Goal: Information Seeking & Learning: Learn about a topic

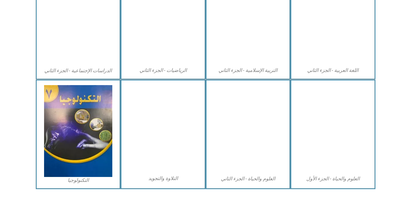
scroll to position [347, 0]
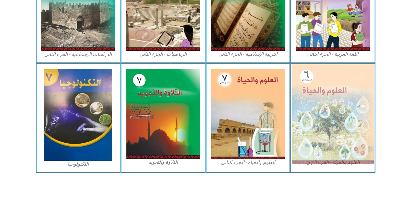
click at [340, 124] on img at bounding box center [332, 113] width 81 height 99
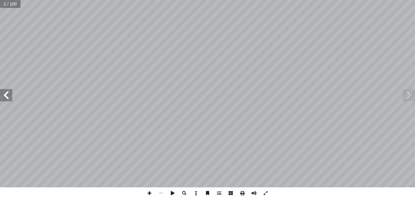
click at [3, 98] on span at bounding box center [6, 95] width 12 height 12
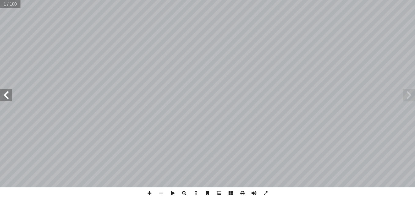
click at [3, 98] on span at bounding box center [6, 95] width 12 height 12
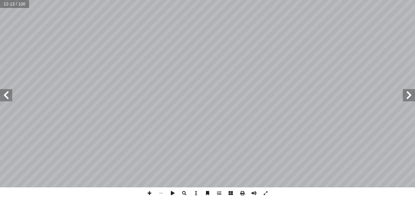
click at [3, 98] on span at bounding box center [6, 95] width 12 height 12
click at [4, 98] on span at bounding box center [6, 95] width 12 height 12
click at [4, 95] on span at bounding box center [6, 95] width 12 height 12
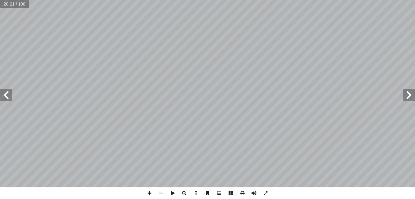
click at [4, 95] on span at bounding box center [6, 95] width 12 height 12
click at [159, 191] on div "20 راضيهــم الزراعيــة القريبــة أ ا ه لتفقــد ّ ذهــب محمــد برفقــة جــد الــ…" at bounding box center [207, 99] width 415 height 199
click at [168, 135] on div "20 راضيهــم الزراعيــة القريبــة أ ا ه لتفقــد ّ ذهــب محمــد برفقــة جــد الــ…" at bounding box center [207, 99] width 415 height 199
drag, startPoint x: 159, startPoint y: 191, endPoint x: 327, endPoint y: 212, distance: 169.2
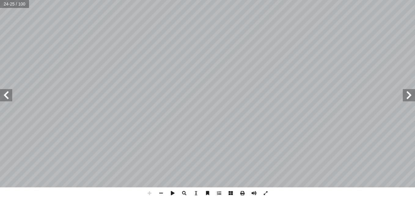
click at [327, 56] on html "الصفحة الرئيسية الصف الأول الصف الثاني الصف الثالث الصف الرابع الصف الخامس الصف…" at bounding box center [207, 28] width 415 height 56
click at [7, 96] on span at bounding box center [6, 95] width 12 height 12
click at [244, 0] on html "الصفحة الرئيسية الصف الأول الصف الثاني الصف الثالث الصف الرابع الصف الخامس الصف…" at bounding box center [207, 28] width 415 height 56
